Goal: Ask a question

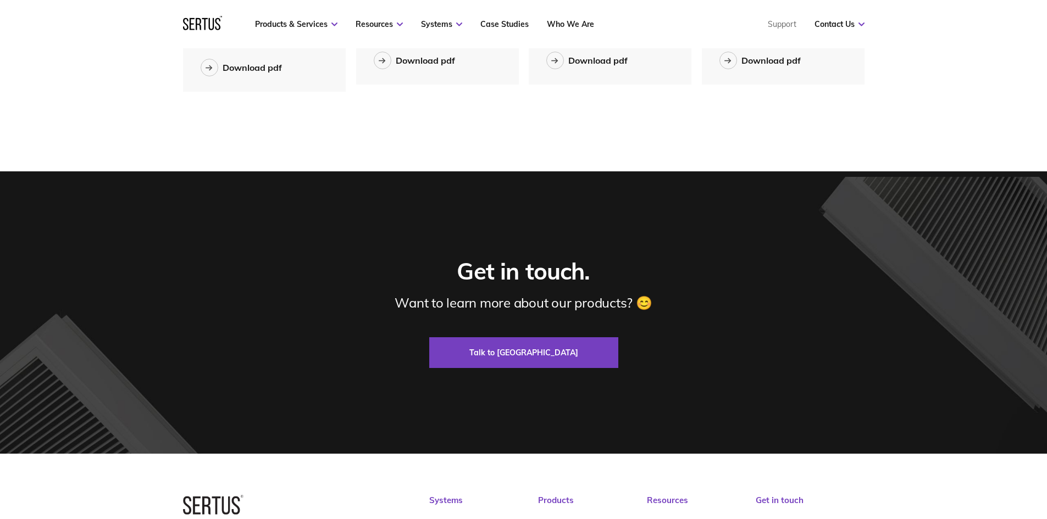
scroll to position [1538, 0]
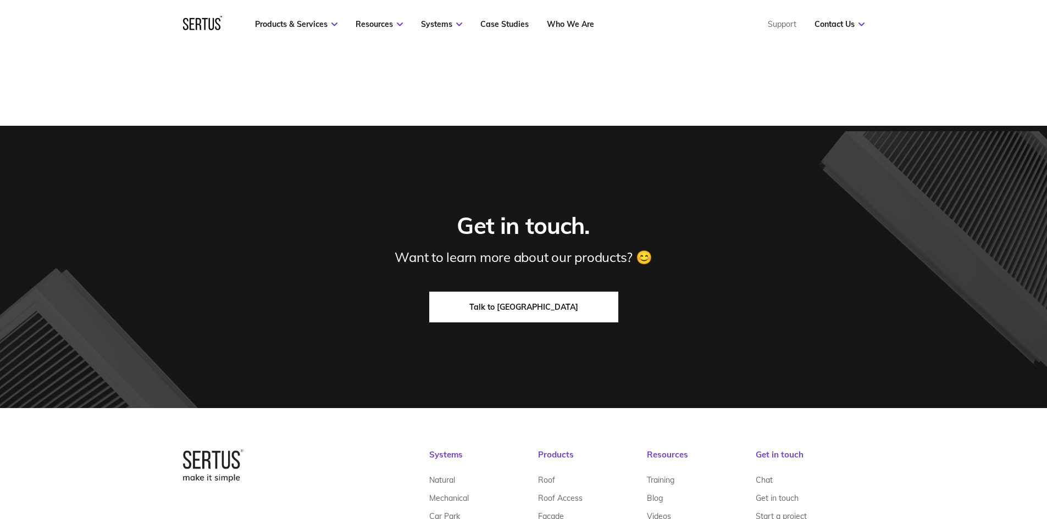
click at [486, 314] on link "Talk to [GEOGRAPHIC_DATA]" at bounding box center [523, 307] width 189 height 31
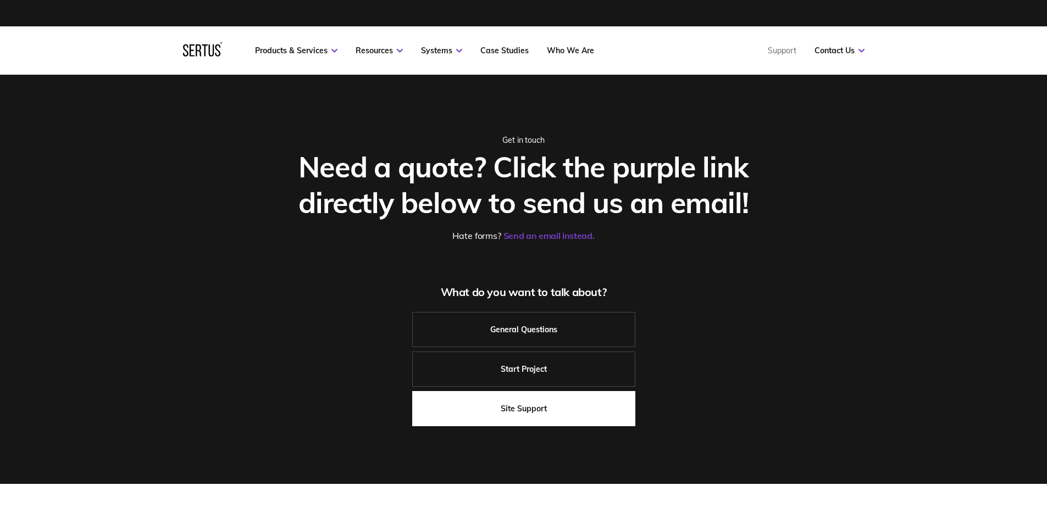
click at [543, 410] on link "Site Support" at bounding box center [523, 408] width 223 height 35
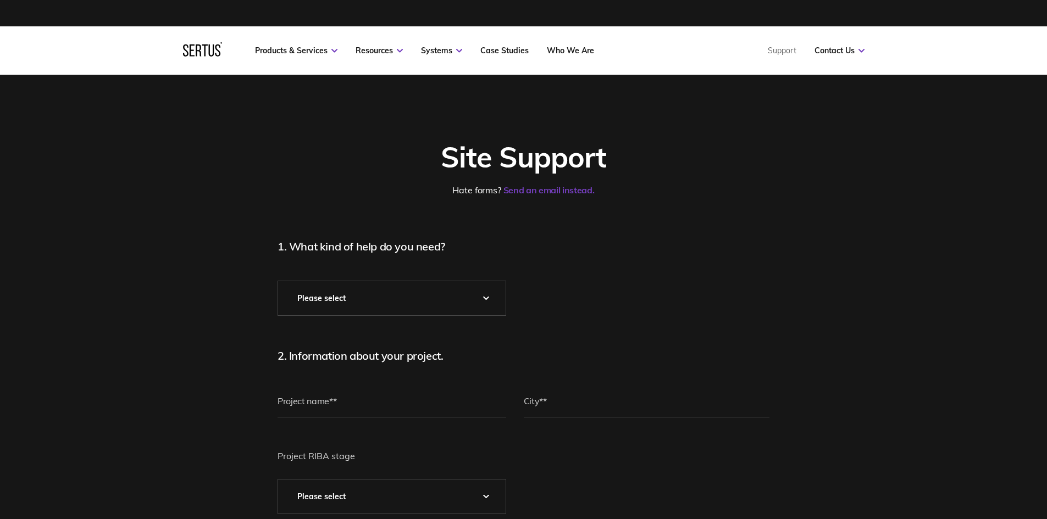
click at [432, 307] on select "Please Select* Technical Assistance Installation Guidance Spare Parts Physical …" at bounding box center [391, 298] width 227 height 34
select select "Technical Assistance"
click at [278, 281] on select "Please Select* Technical Assistance Installation Guidance Spare Parts Physical …" at bounding box center [391, 298] width 227 height 34
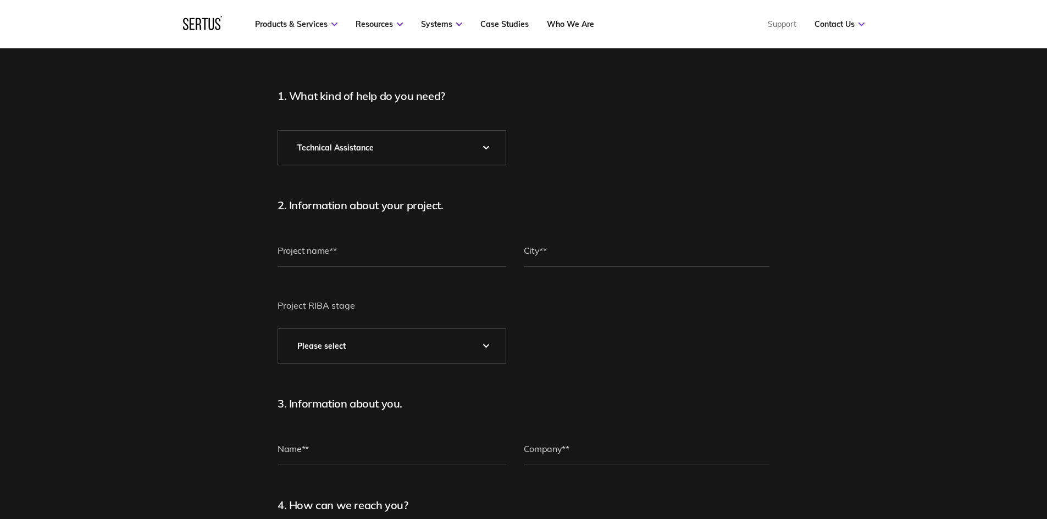
scroll to position [165, 0]
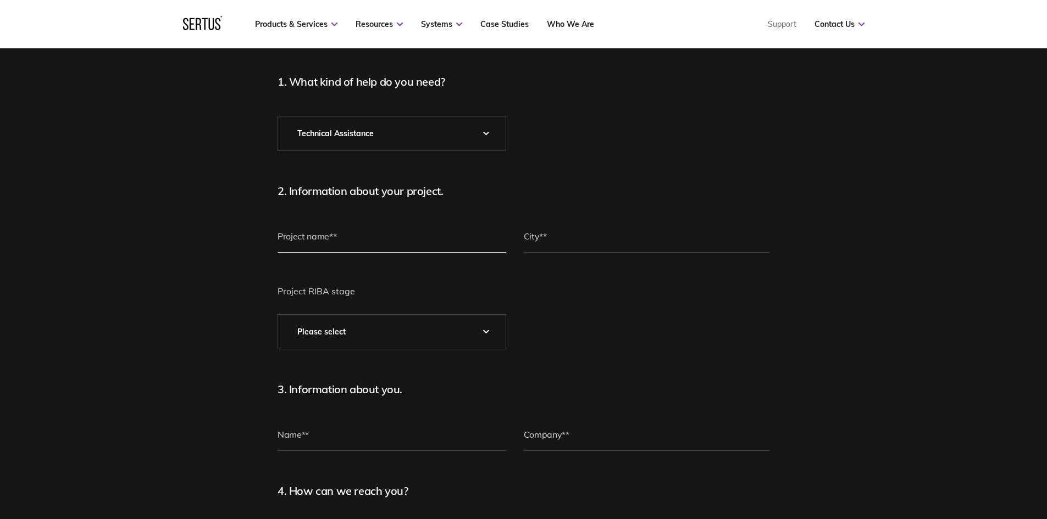
click at [385, 233] on input "text" at bounding box center [391, 236] width 229 height 33
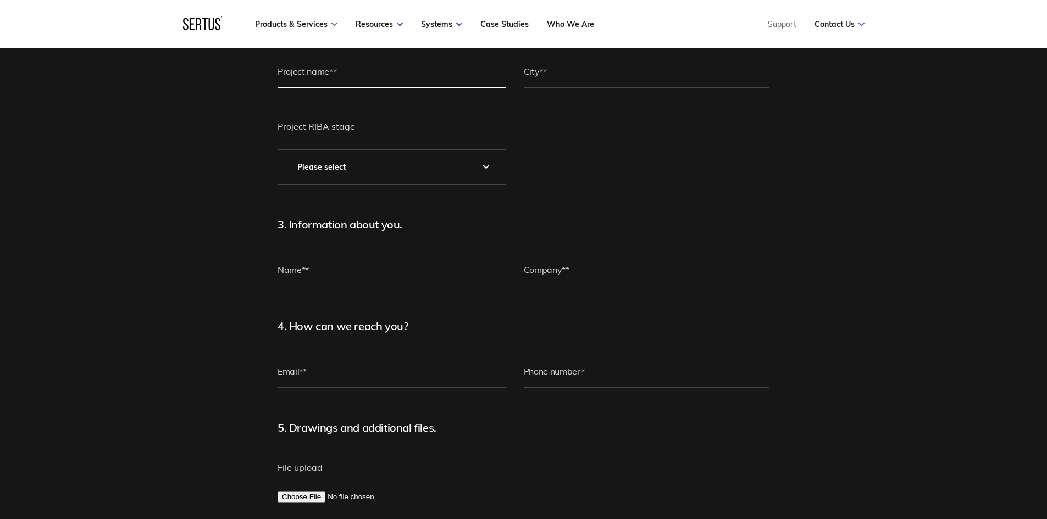
scroll to position [275, 0]
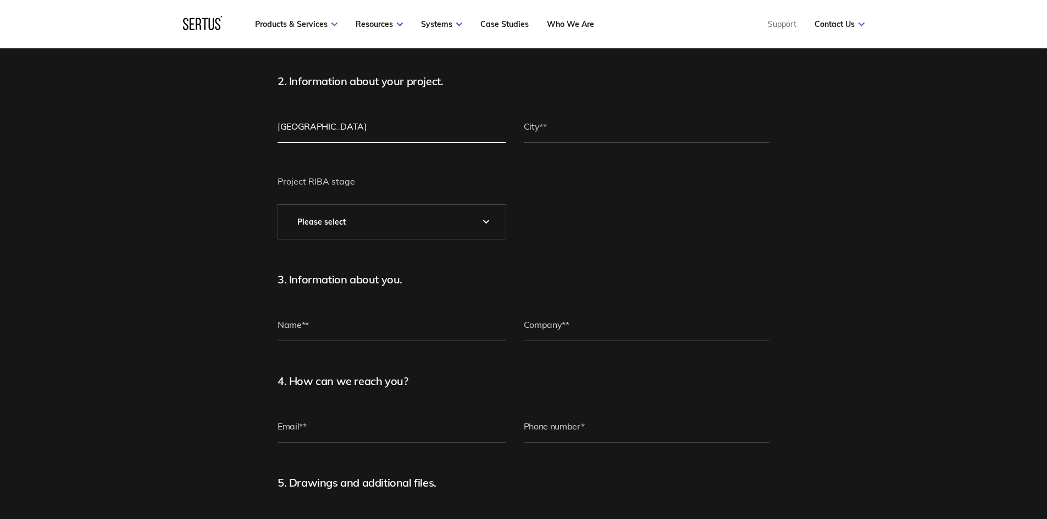
type input "Oriel Moorfields Eye Hospital"
click at [594, 135] on input "text" at bounding box center [647, 126] width 246 height 33
type input "London"
click at [294, 215] on select "Please Select 0 – Strategic Definition 1 - Preparation & Brief 2 - Concept Desi…" at bounding box center [391, 222] width 227 height 34
select select "5 - Construction"
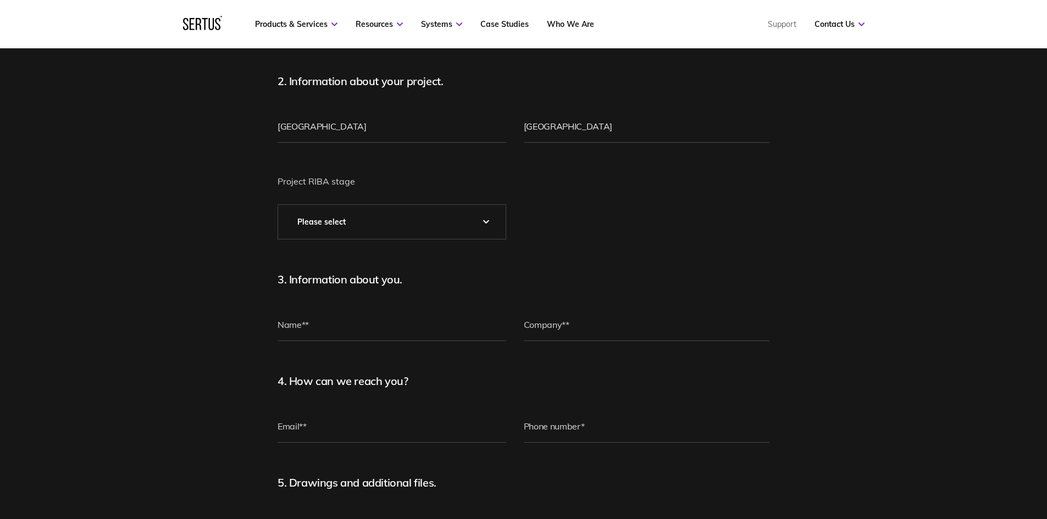
click at [278, 205] on select "Please Select 0 – Strategic Definition 1 - Preparation & Brief 2 - Concept Desi…" at bounding box center [391, 222] width 227 height 34
click at [394, 327] on input "text" at bounding box center [391, 324] width 229 height 33
type input "Harry Newman"
click at [645, 318] on input "text" at bounding box center [647, 324] width 246 height 33
type input "Bouygues UK"
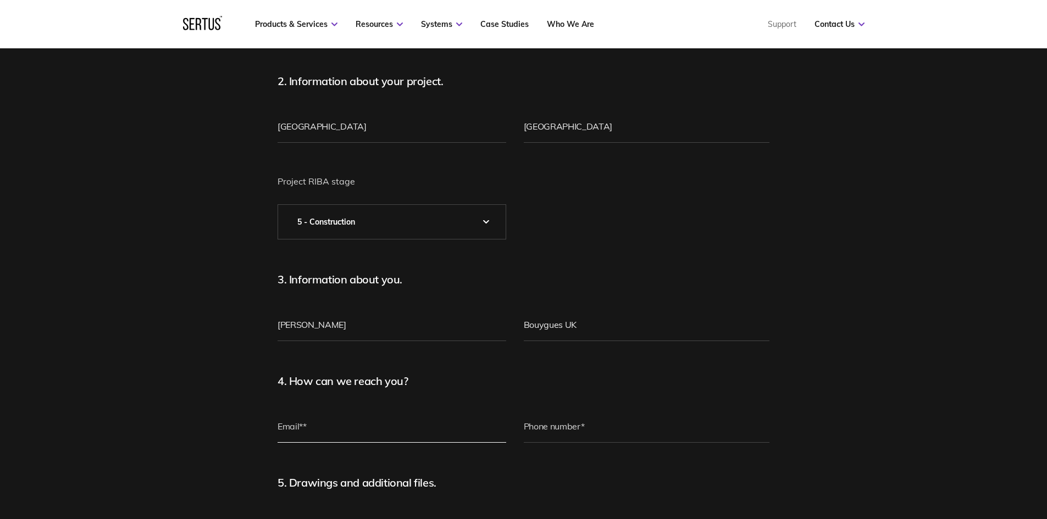
click at [347, 433] on input "email" at bounding box center [391, 426] width 229 height 33
type input "harry.newman@bouygues-uk.com"
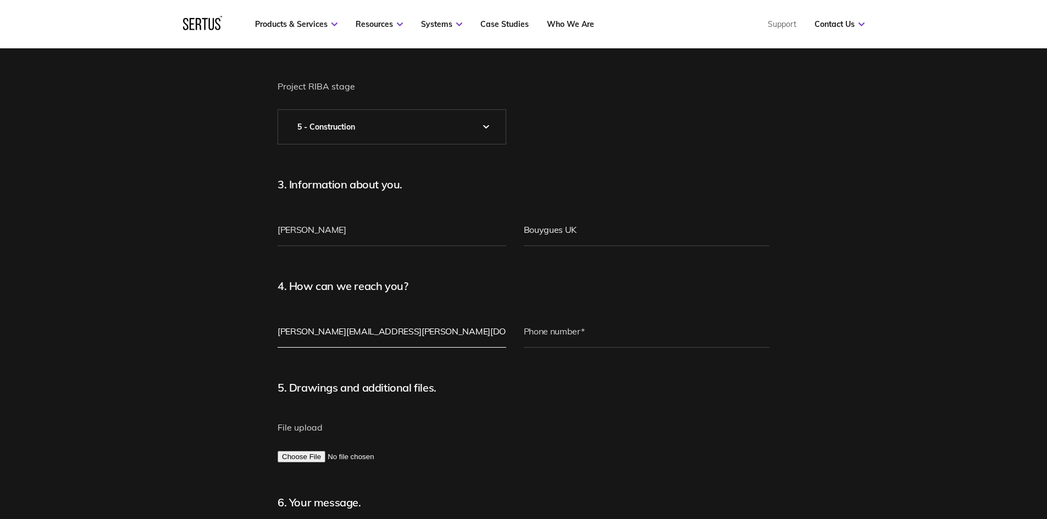
scroll to position [385, 0]
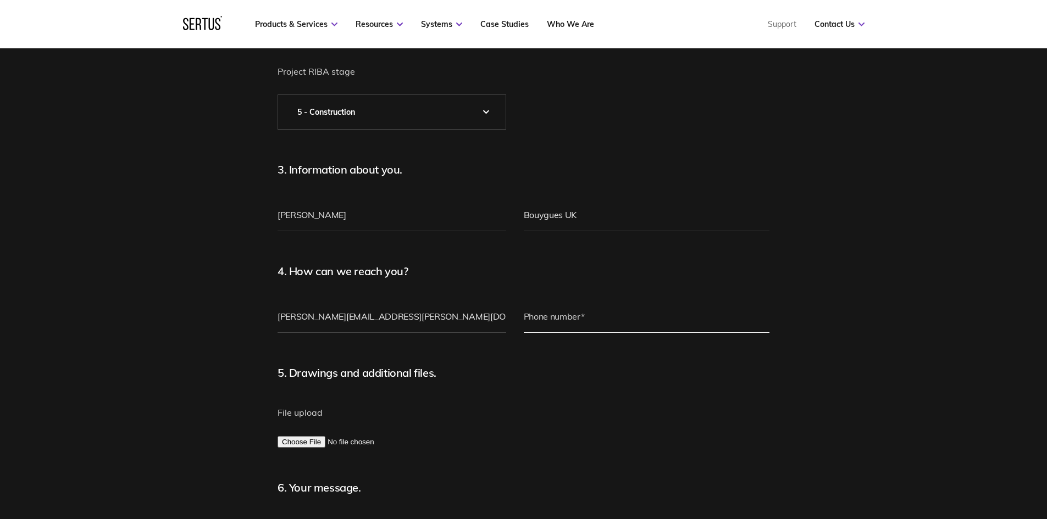
click at [552, 322] on input "tel" at bounding box center [647, 316] width 246 height 33
type input "07884881562"
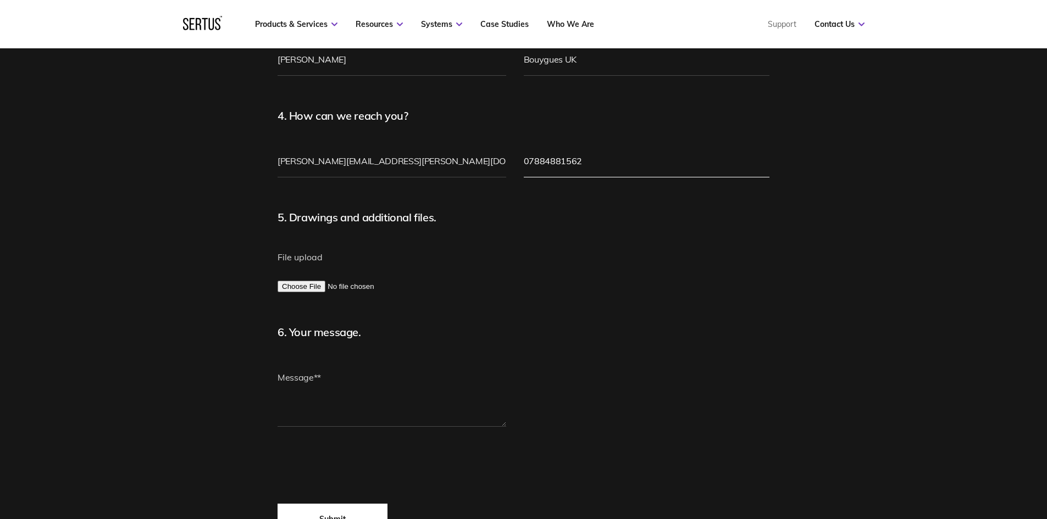
scroll to position [549, 0]
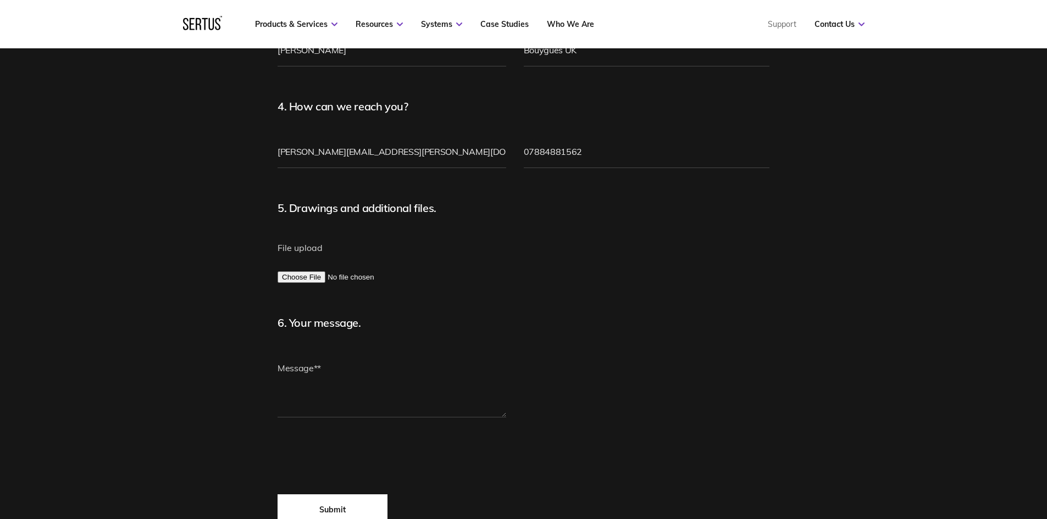
click at [318, 243] on span "File upload" at bounding box center [299, 247] width 45 height 11
click at [318, 271] on input "File upload" at bounding box center [391, 277] width 229 height 12
click at [294, 408] on textarea at bounding box center [391, 385] width 229 height 66
